Goal: Book appointment/travel/reservation

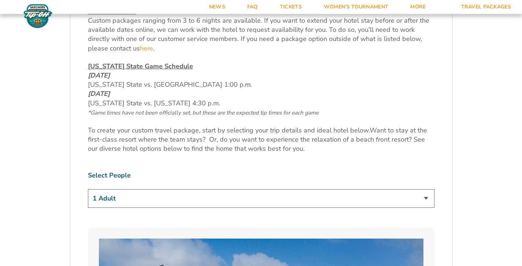
scroll to position [346, 0]
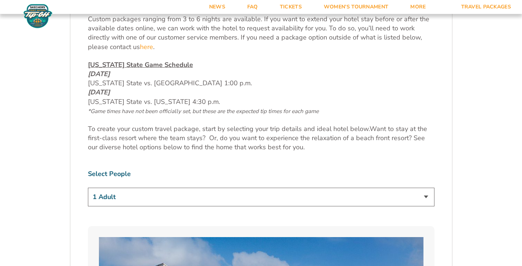
select select "2 Adults"
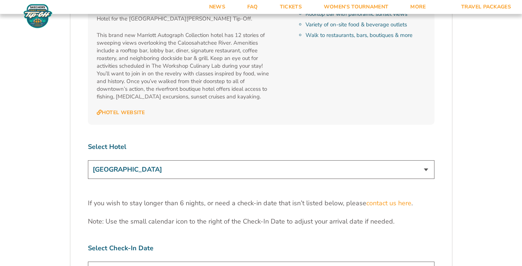
scroll to position [2262, 0]
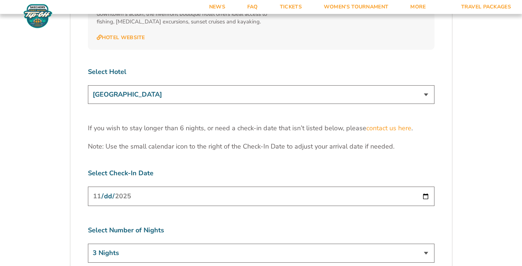
select select "4 Nights"
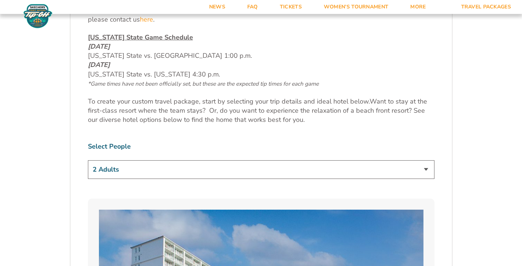
scroll to position [399, 0]
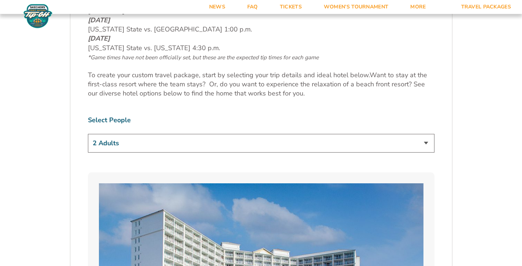
select select "4 Adults"
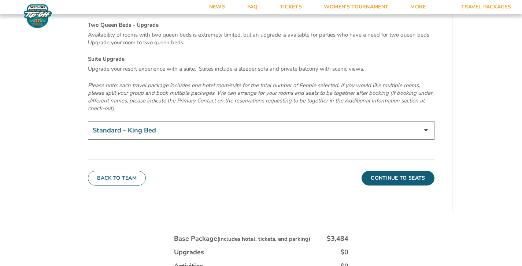
scroll to position [2614, 0]
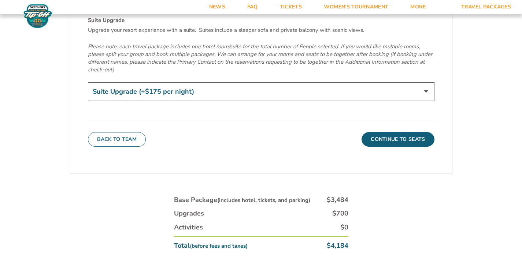
select select "Two Queen Beds - Upgrade"
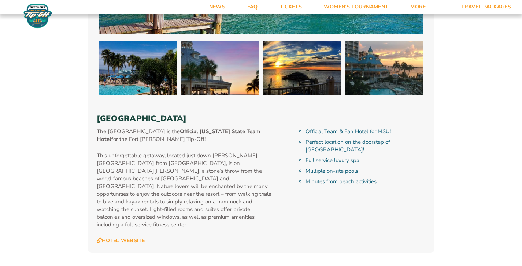
scroll to position [780, 0]
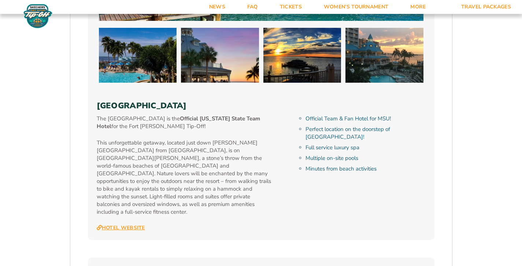
click at [118, 225] on link "Hotel Website" at bounding box center [121, 228] width 48 height 7
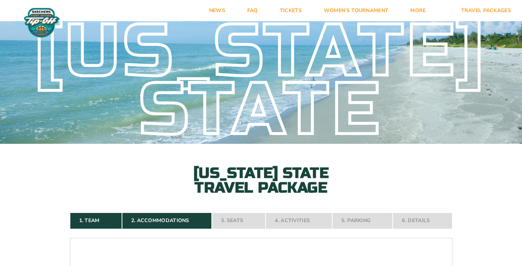
scroll to position [480, 0]
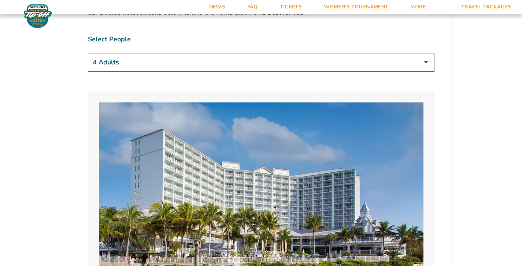
select select "2 Adults"
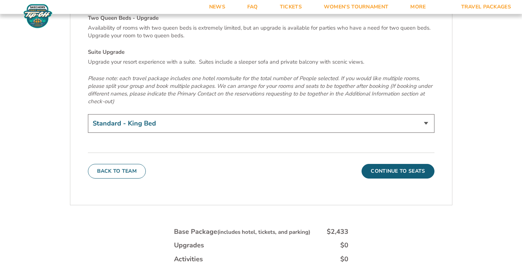
scroll to position [2595, 0]
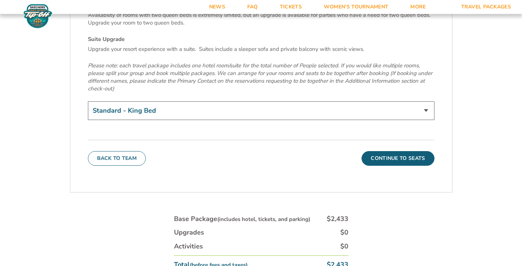
select select "Suite Upgrade"
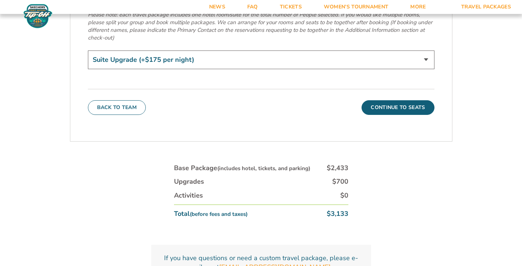
scroll to position [2647, 0]
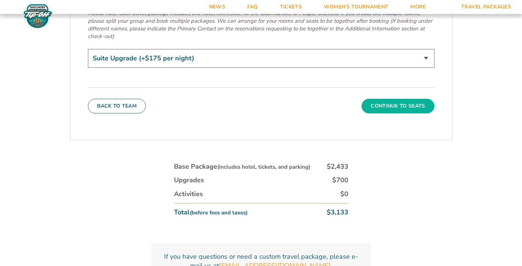
click at [392, 99] on button "Continue To Seats" at bounding box center [397, 106] width 72 height 15
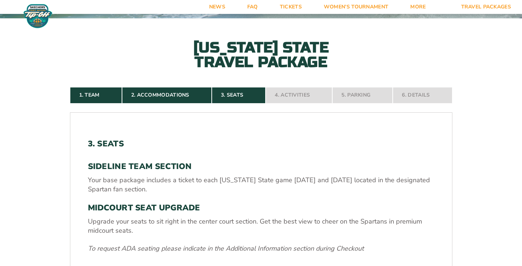
scroll to position [218, 0]
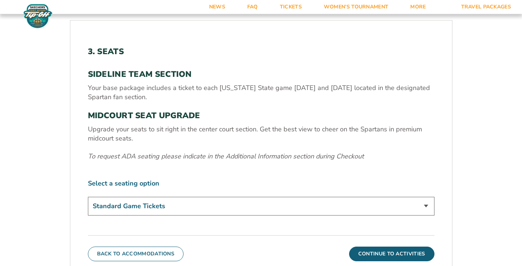
select select "Midcourt Seat Upgrade"
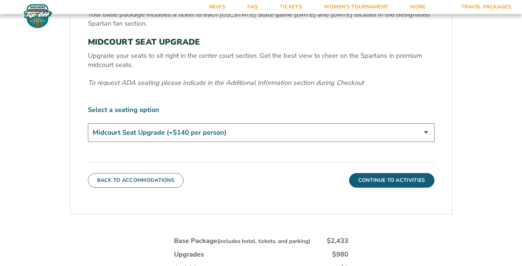
scroll to position [371, 0]
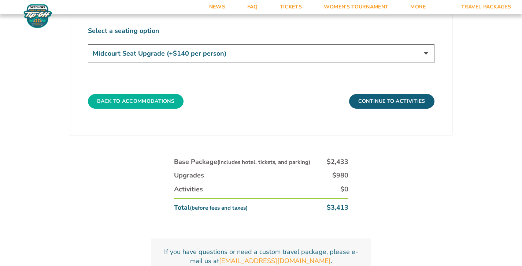
click at [134, 102] on button "Back To Accommodations" at bounding box center [136, 101] width 96 height 15
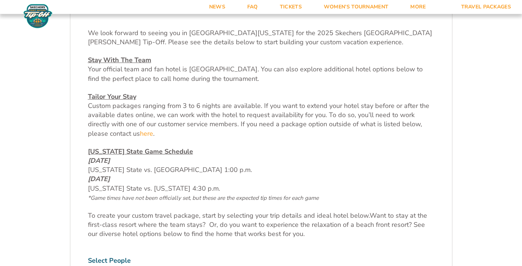
scroll to position [364, 0]
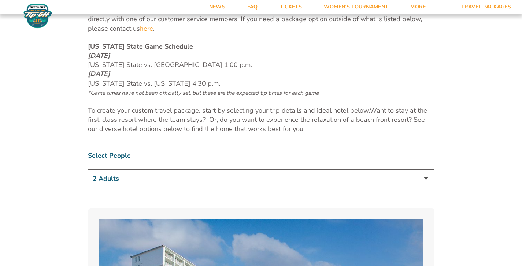
select select "4 Adults"
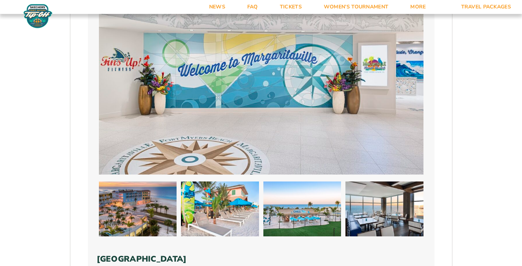
scroll to position [0, 0]
